Goal: Task Accomplishment & Management: Manage account settings

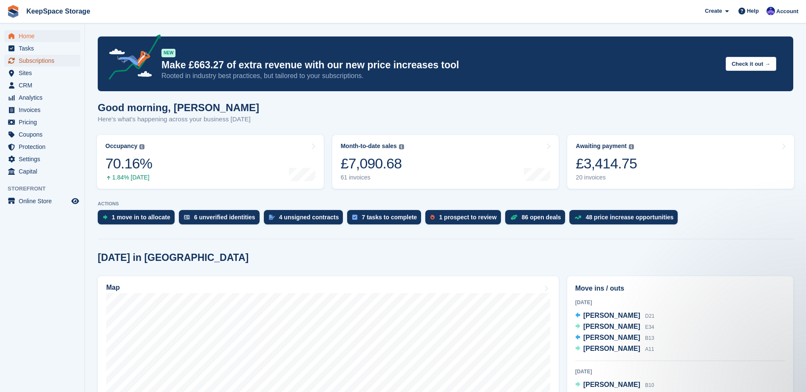
click at [45, 60] on span "Subscriptions" at bounding box center [44, 61] width 51 height 12
click at [38, 13] on link "KeepSpace Storage" at bounding box center [58, 11] width 70 height 14
click at [32, 63] on span "Subscriptions" at bounding box center [44, 61] width 51 height 12
